Goal: Task Accomplishment & Management: Complete application form

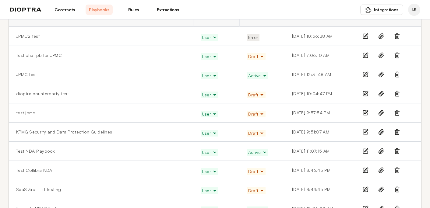
scroll to position [55, 0]
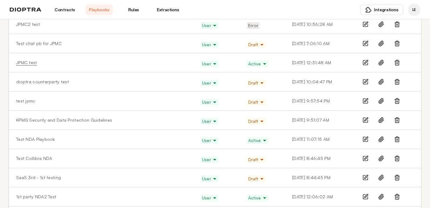
click at [28, 62] on link "JPMC test" at bounding box center [26, 63] width 21 height 6
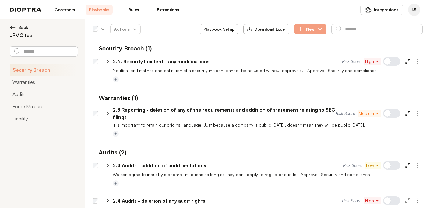
click at [225, 27] on button "Playbook Setup" at bounding box center [219, 29] width 39 height 10
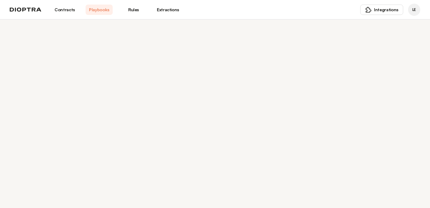
select select "******"
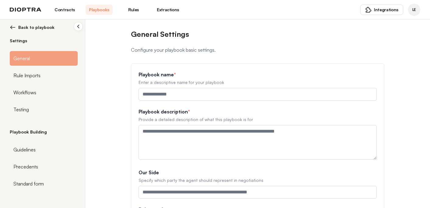
type input "*********"
click at [39, 182] on span "Standard form" at bounding box center [28, 183] width 30 height 7
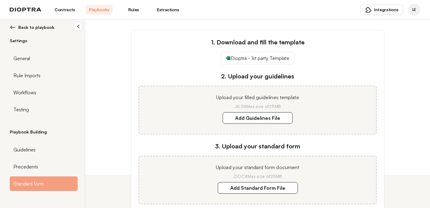
scroll to position [73, 0]
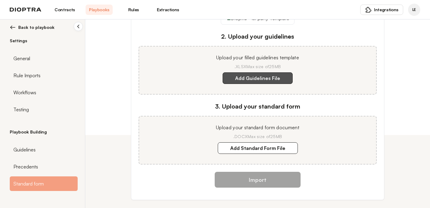
click at [247, 82] on label "Add Guidelines File" at bounding box center [257, 78] width 70 height 12
click at [0, 0] on template "Add Guidelines File" at bounding box center [0, 0] width 0 height 0
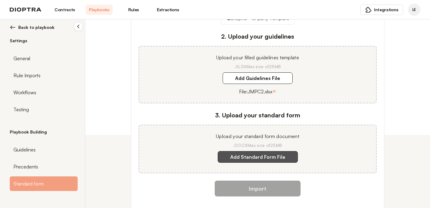
click at [276, 156] on label "Add Standard Form File" at bounding box center [258, 157] width 80 height 12
click at [0, 0] on document "Add Standard Form File" at bounding box center [0, 0] width 0 height 0
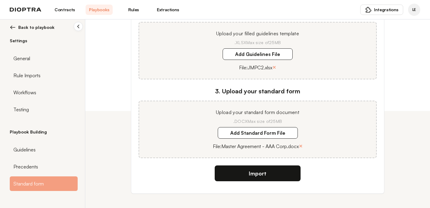
scroll to position [100, 0]
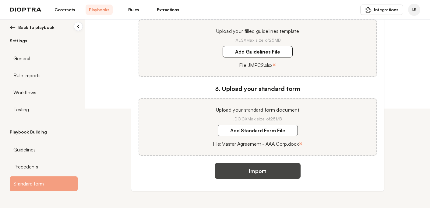
click at [269, 172] on button "Import" at bounding box center [258, 171] width 86 height 16
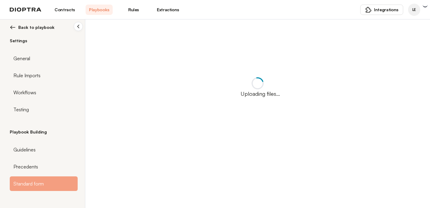
scroll to position [0, 0]
